Goal: Task Accomplishment & Management: Use online tool/utility

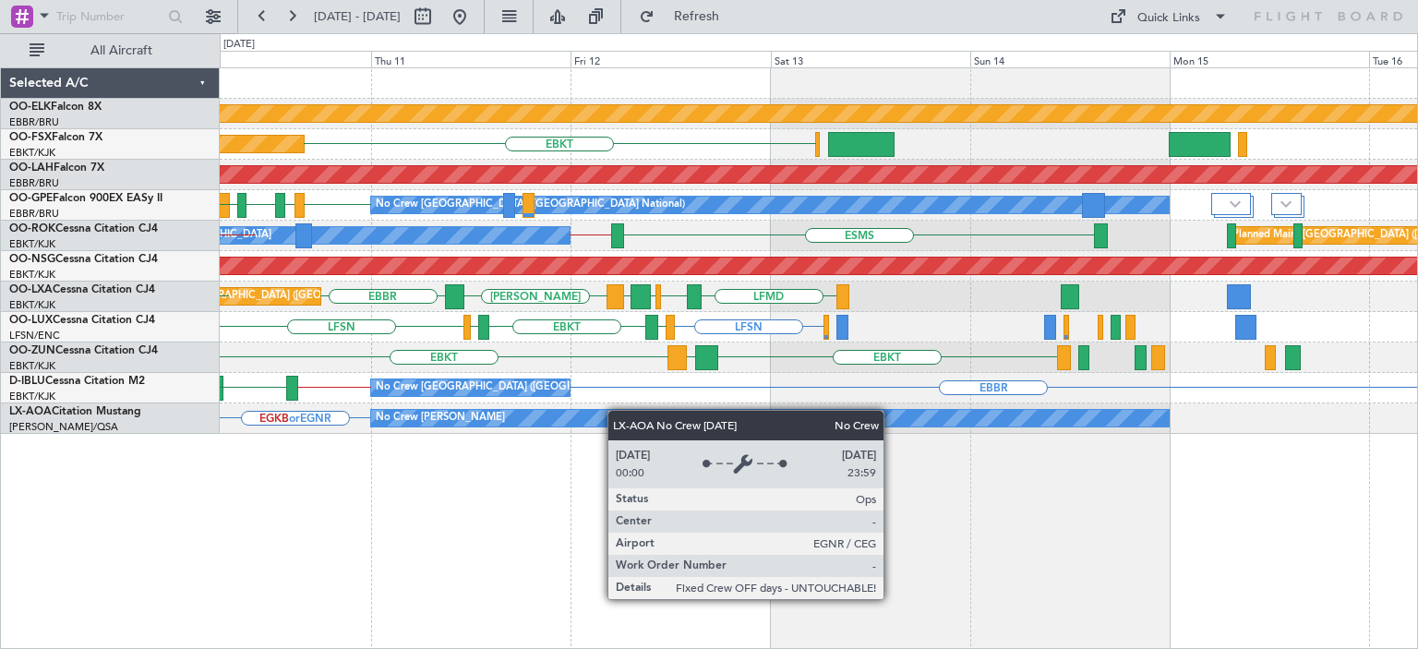
click at [439, 420] on div "Planned Maint Kortrijk-Wevelgem EBKT Planned Maint Kortrijk-Wevelgem Planned Ma…" at bounding box center [818, 251] width 1197 height 366
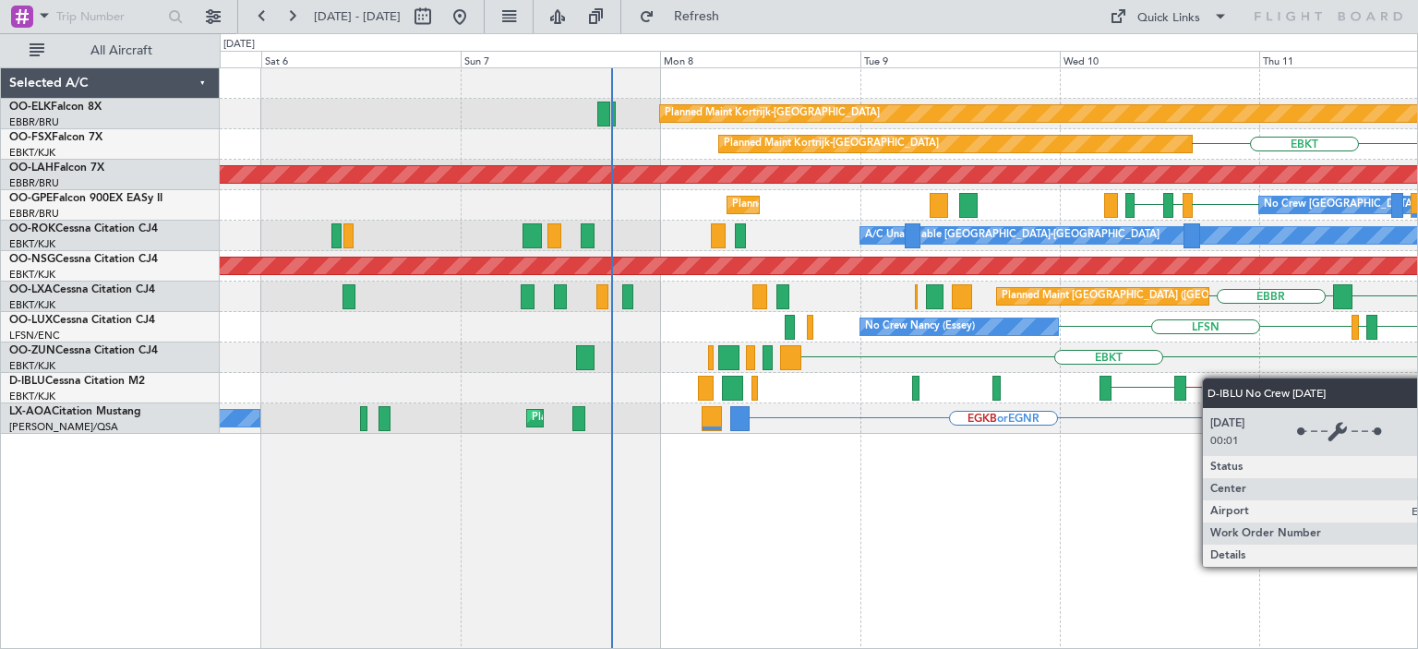
click at [1324, 390] on div "Planned Maint Kortrijk-Wevelgem EBKT Planned Maint Kortrijk-Wevelgem EBBR Plann…" at bounding box center [818, 251] width 1197 height 366
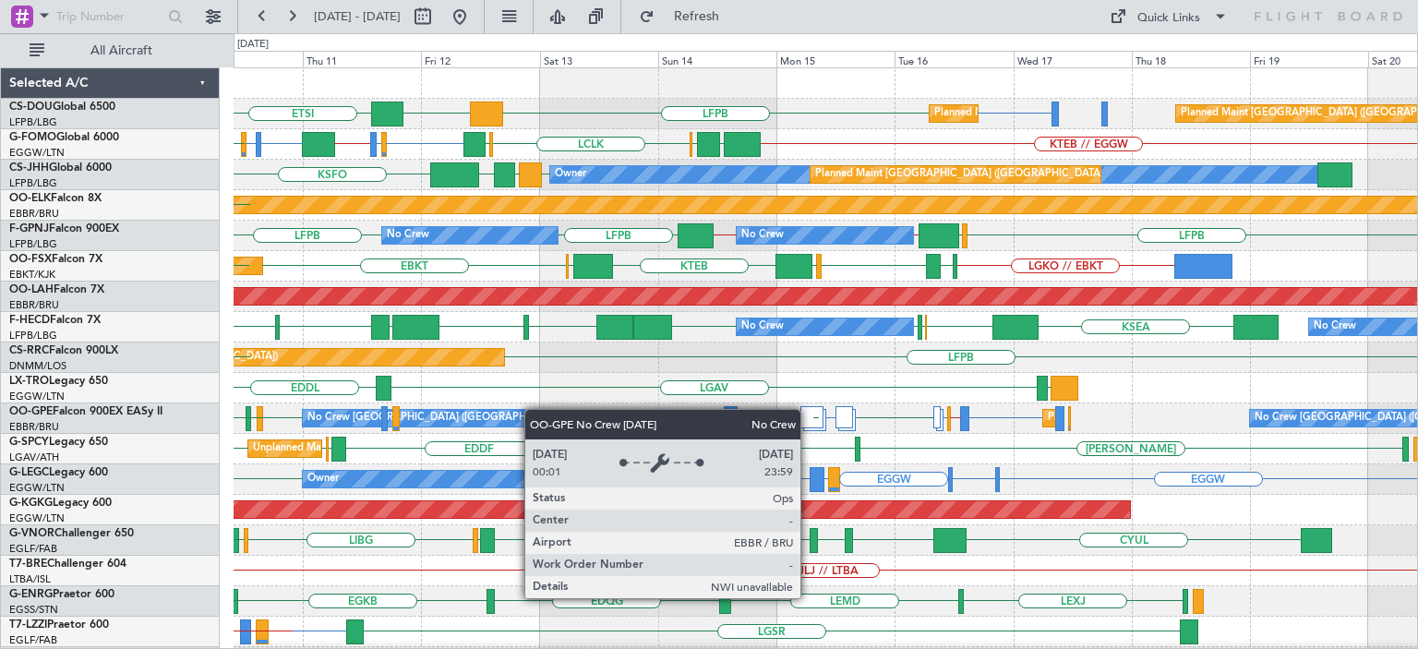
click at [533, 409] on div "LFPB LFPB DGAA ETSI Planned Maint [GEOGRAPHIC_DATA] ([GEOGRAPHIC_DATA]) Planned…" at bounding box center [826, 586] width 1184 height 1036
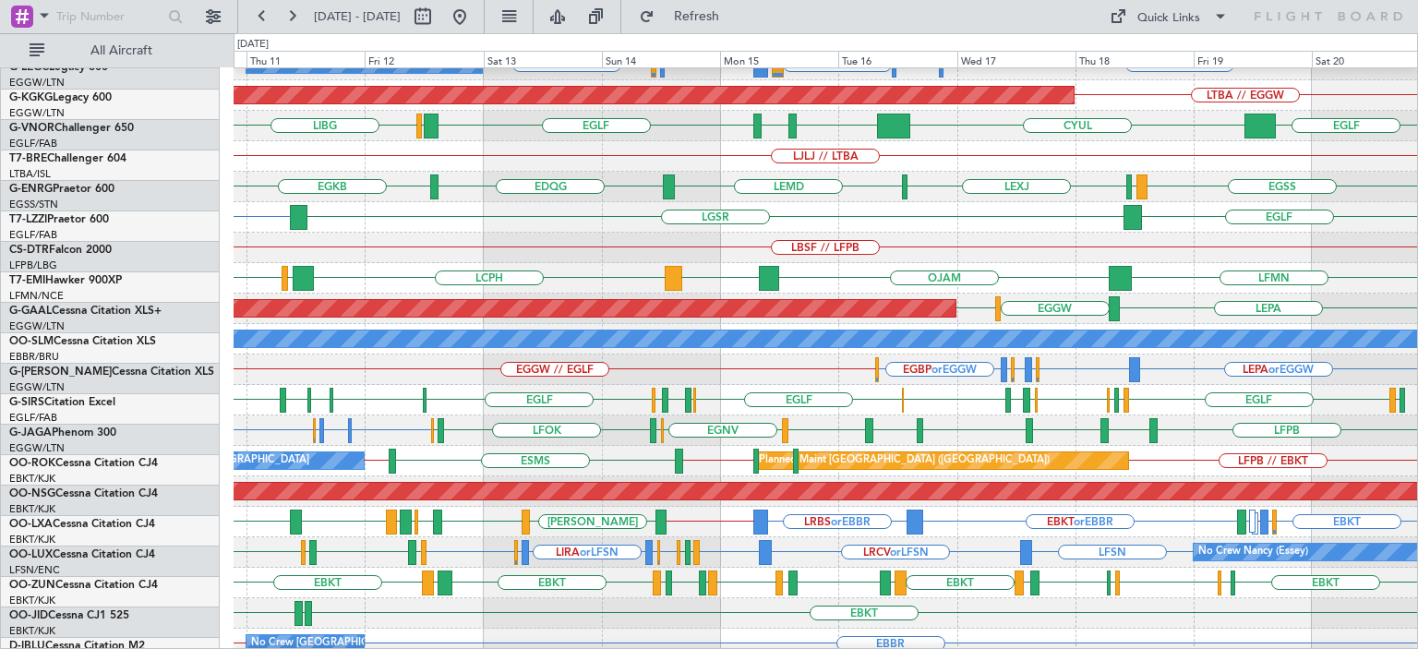
scroll to position [414, 0]
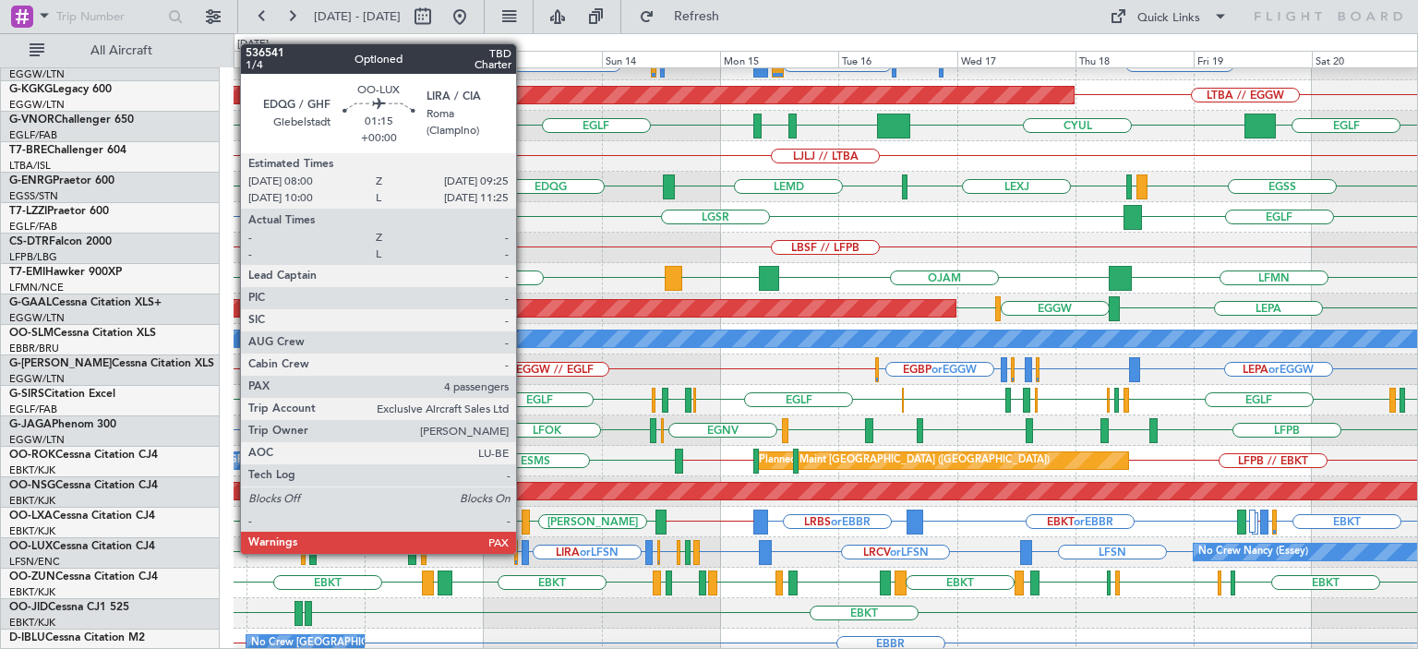
click at [524, 552] on div at bounding box center [525, 552] width 7 height 25
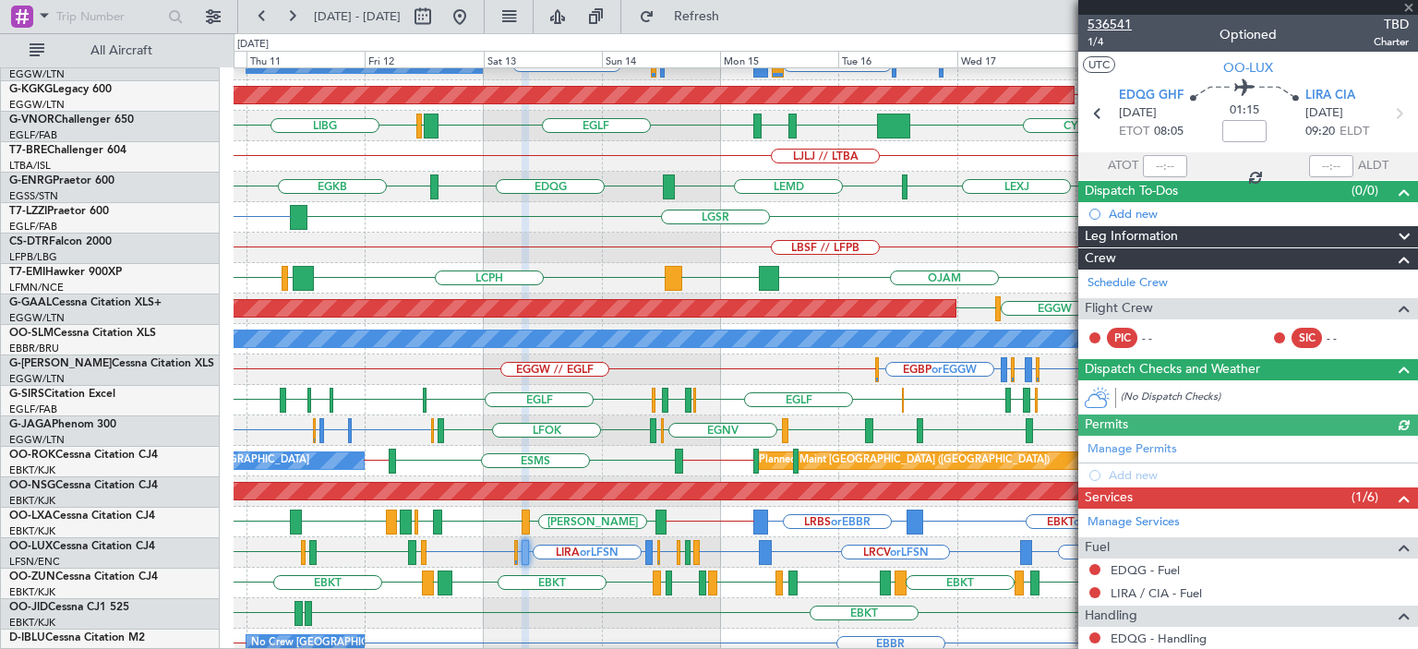
click at [1113, 27] on span "536541" at bounding box center [1110, 24] width 44 height 19
click at [1407, 4] on span at bounding box center [1409, 8] width 18 height 17
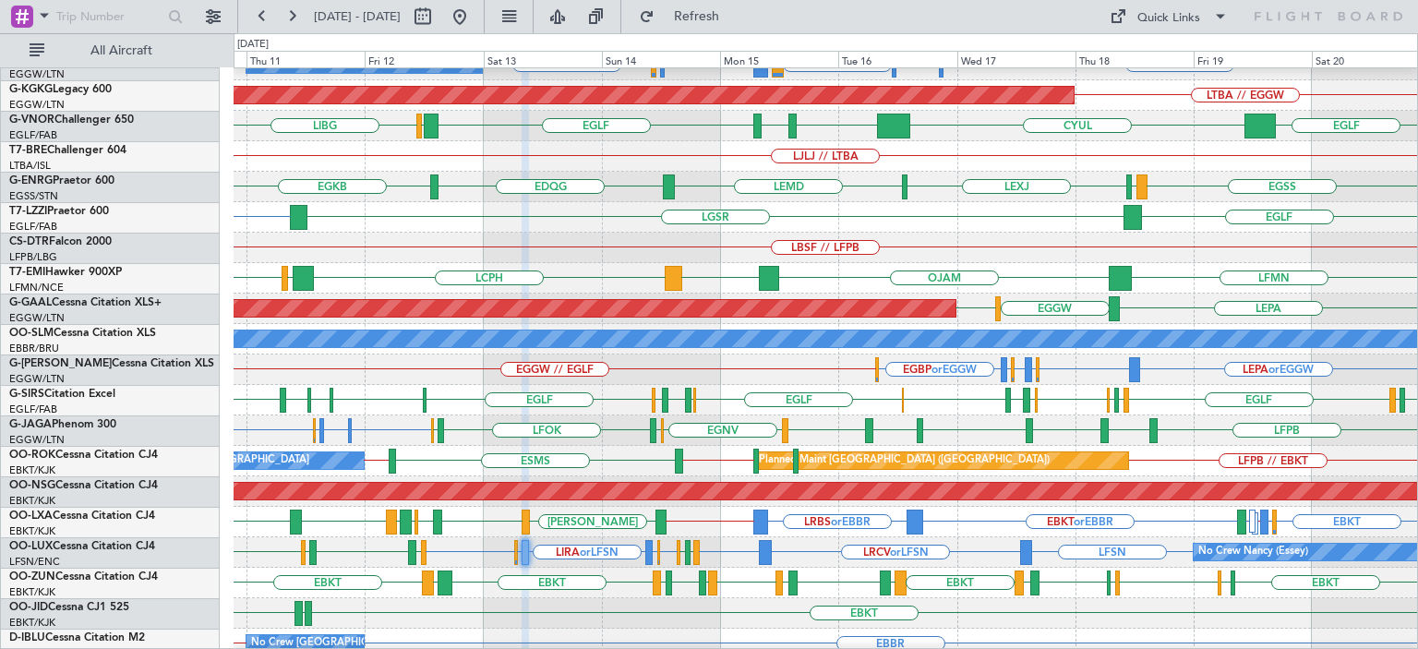
type input "0"
